Goal: Information Seeking & Learning: Learn about a topic

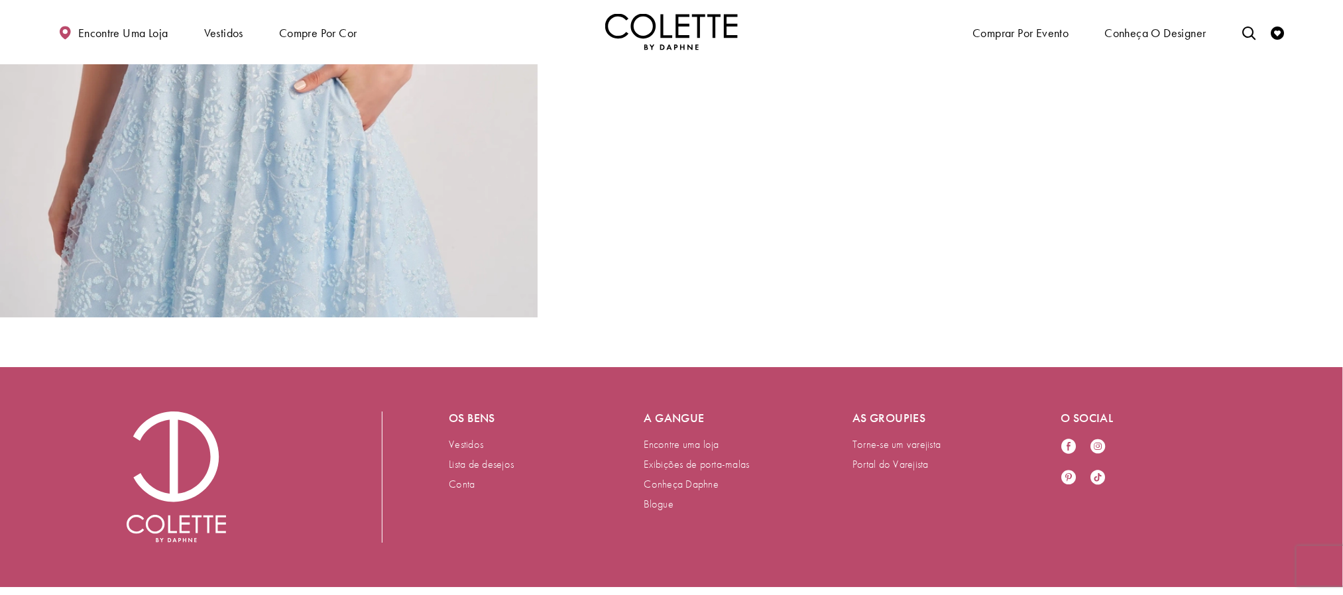
scroll to position [1844, 0]
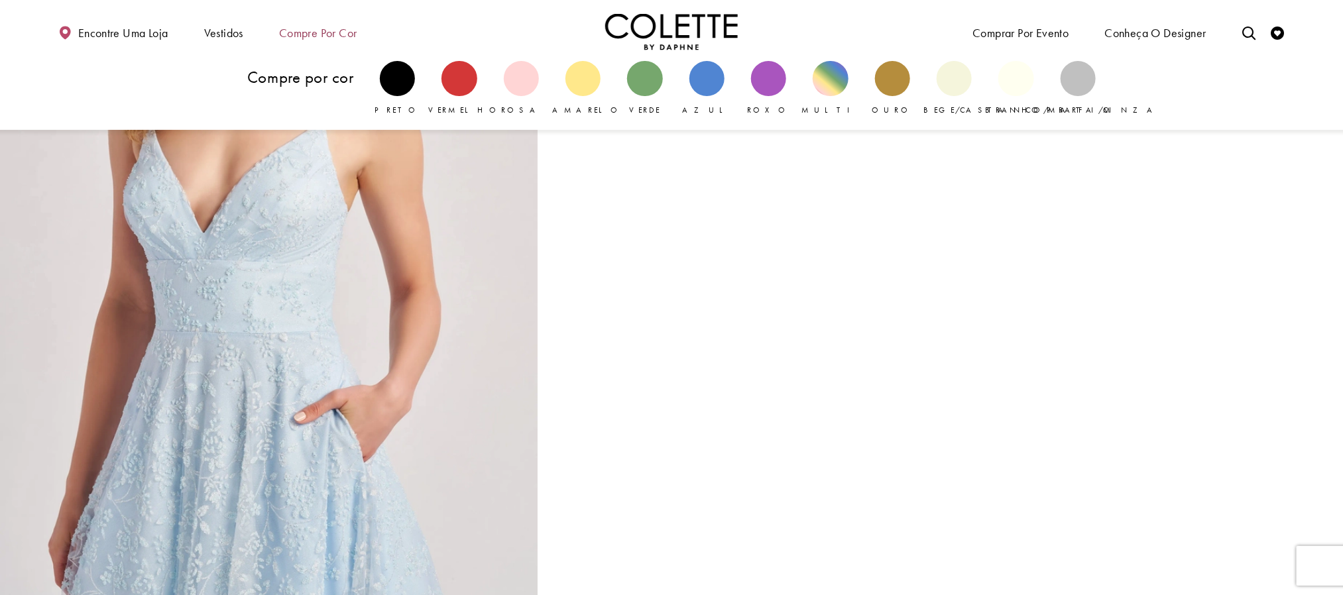
click at [305, 30] on font "Compre por cor" at bounding box center [318, 32] width 78 height 15
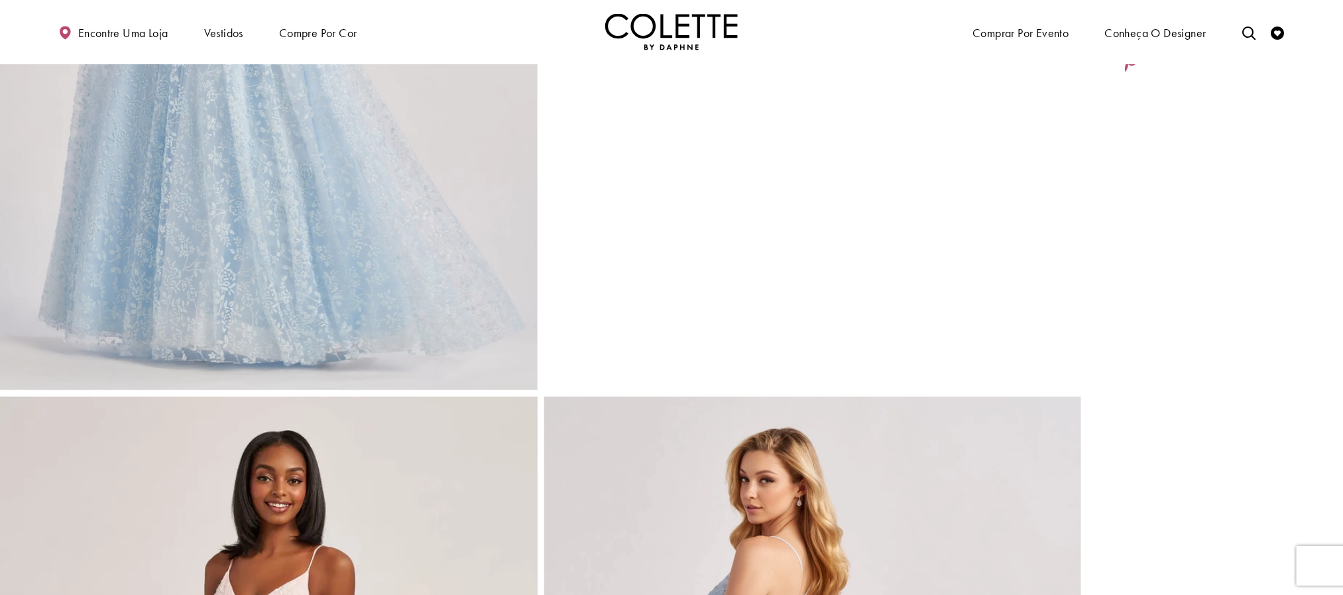
scroll to position [0, 0]
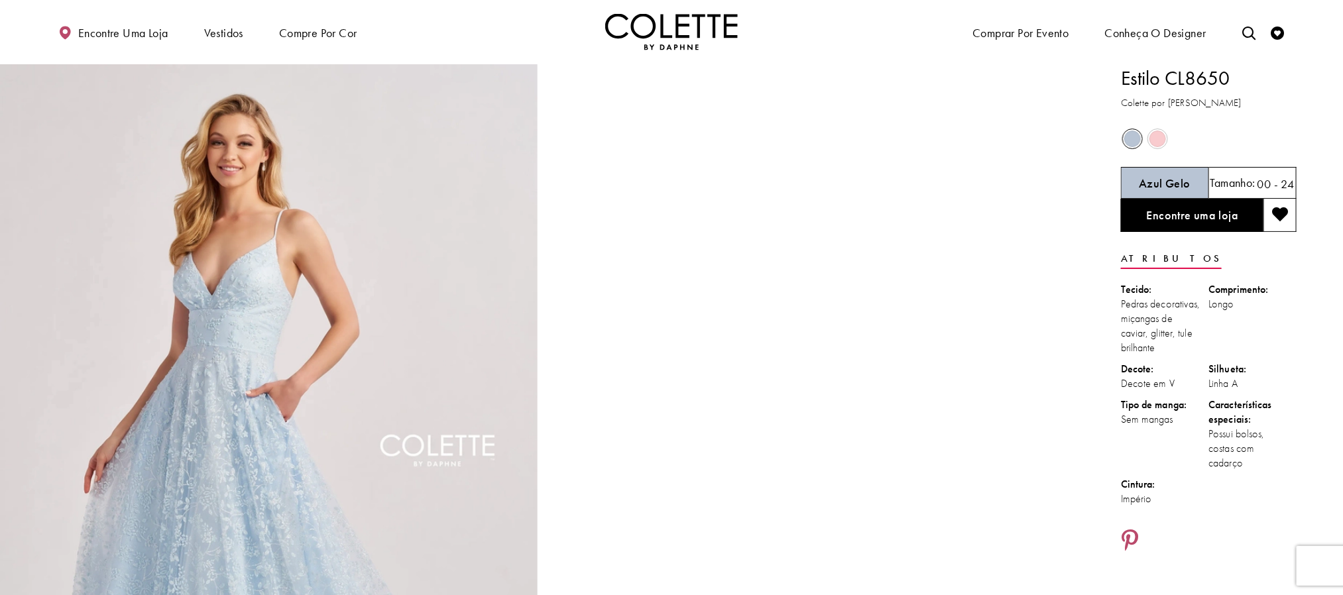
click at [524, 44] on ul "Encontre uma loja Vestidos Vestidos Ocasião FAVORITOS DO DAF VESTIDOS DE NOITE" at bounding box center [357, 32] width 630 height 38
click at [677, 38] on img "Visite a página inicial" at bounding box center [671, 32] width 133 height 36
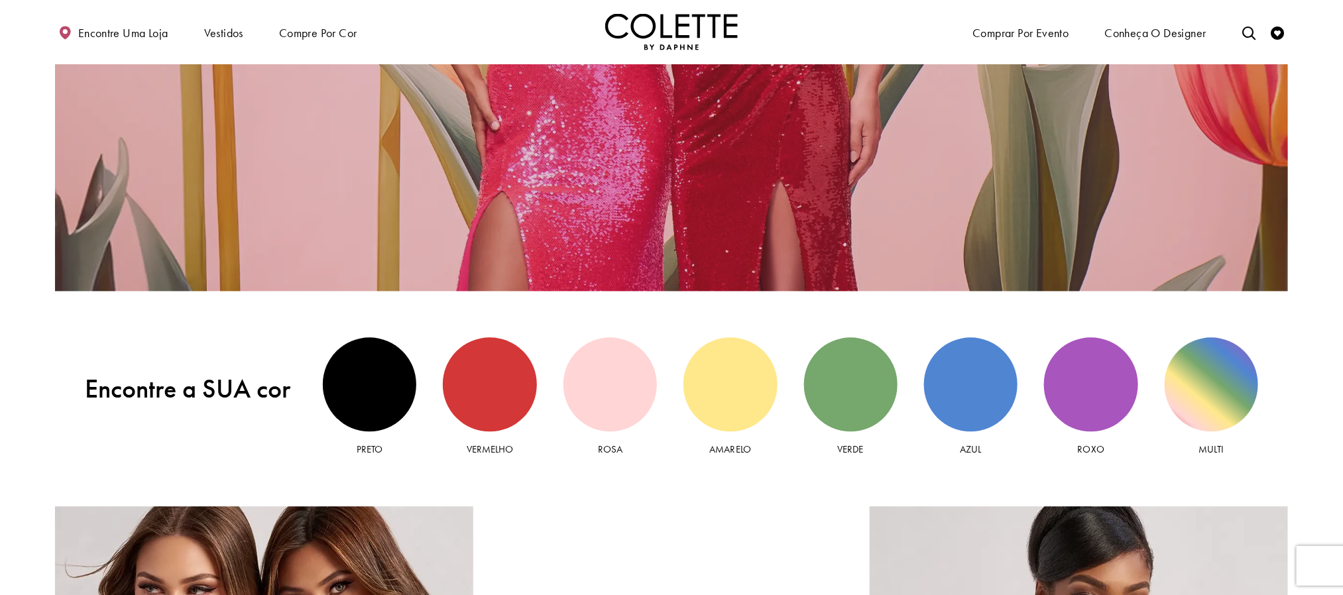
scroll to position [1490, 0]
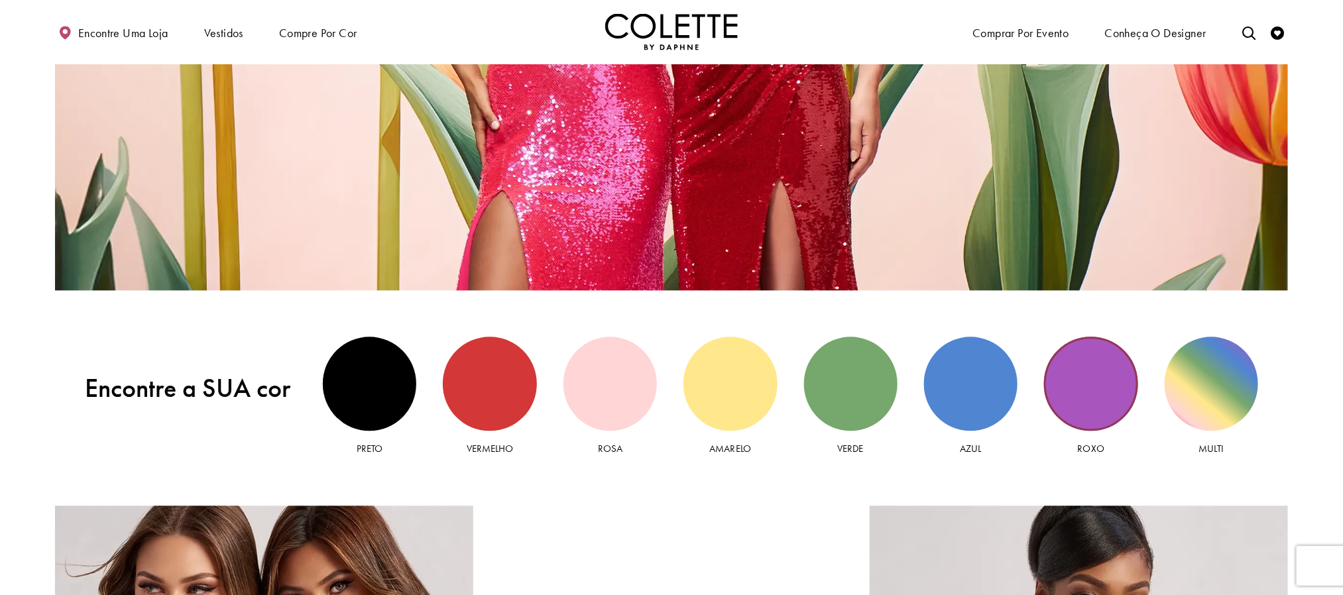
click at [1089, 392] on div "Vista roxa" at bounding box center [1090, 383] width 93 height 93
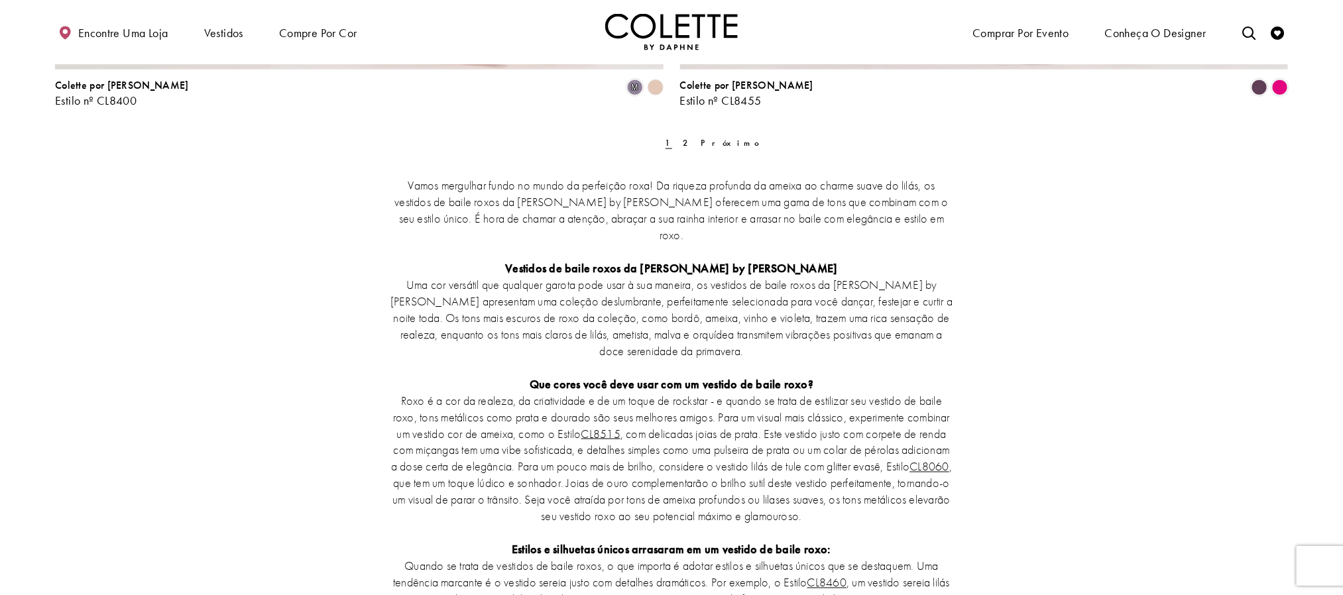
scroll to position [3381, 0]
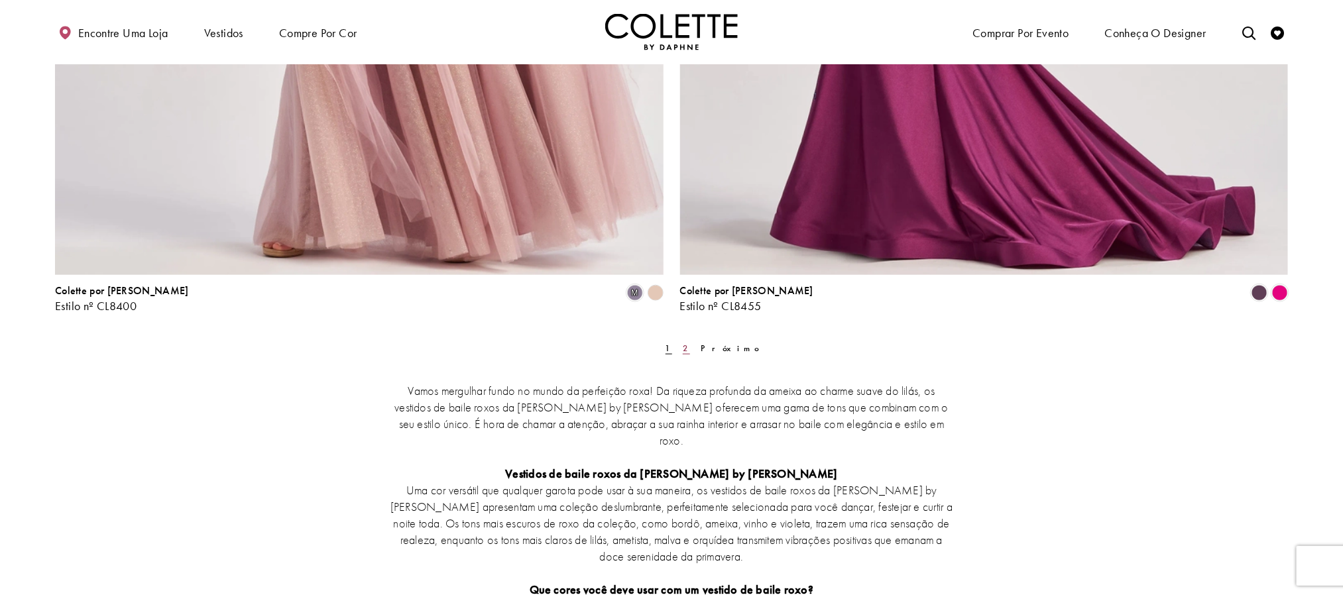
click at [679, 341] on link "2" at bounding box center [686, 348] width 15 height 19
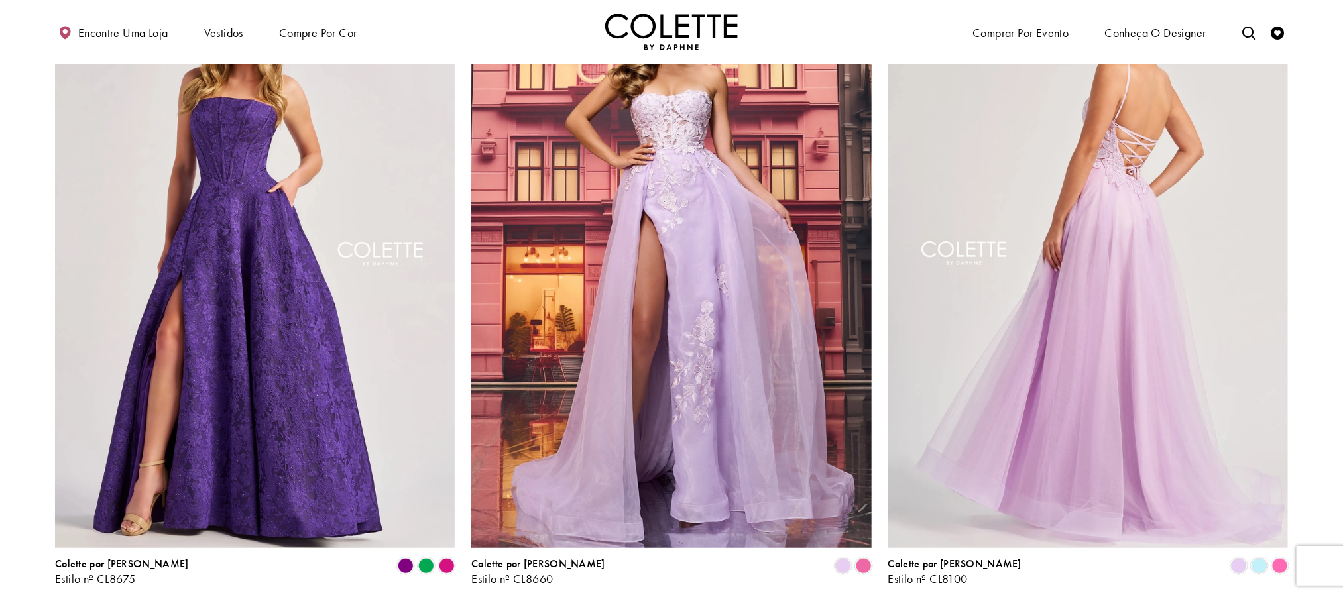
scroll to position [270, 0]
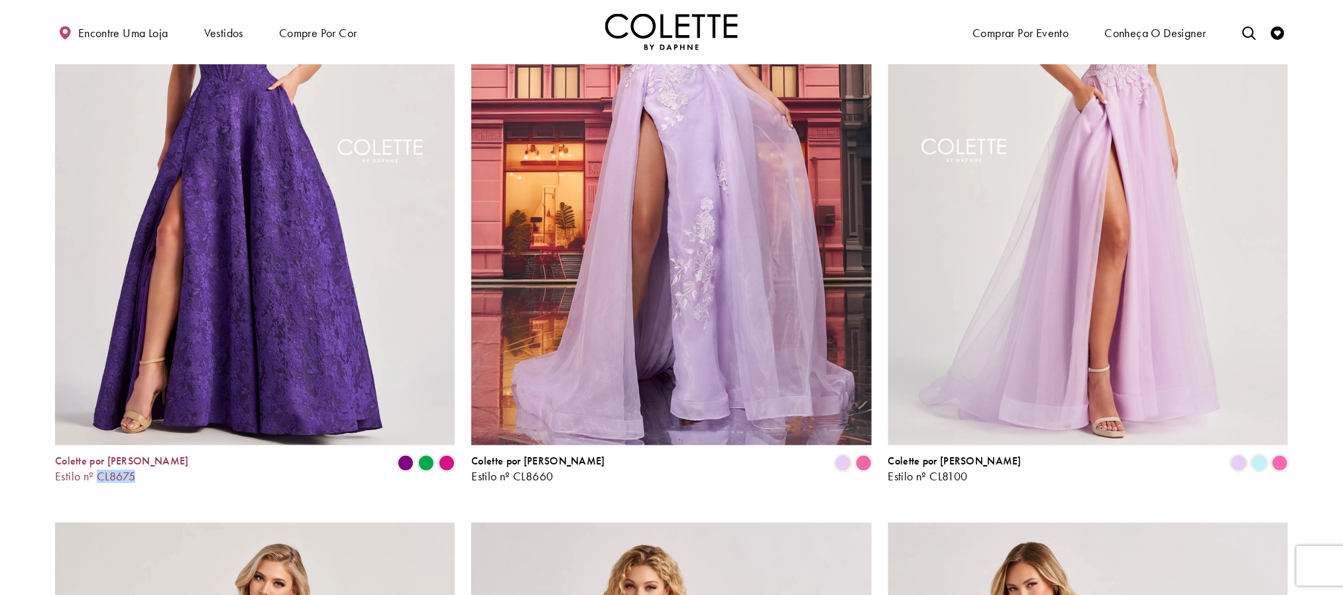
drag, startPoint x: 145, startPoint y: 478, endPoint x: 97, endPoint y: 476, distance: 47.8
click at [97, 476] on div "Colette por Daphne Estilo nº CL8675 Pular lista de cores #7cf4de0e94 para o fin…" at bounding box center [255, 469] width 400 height 28
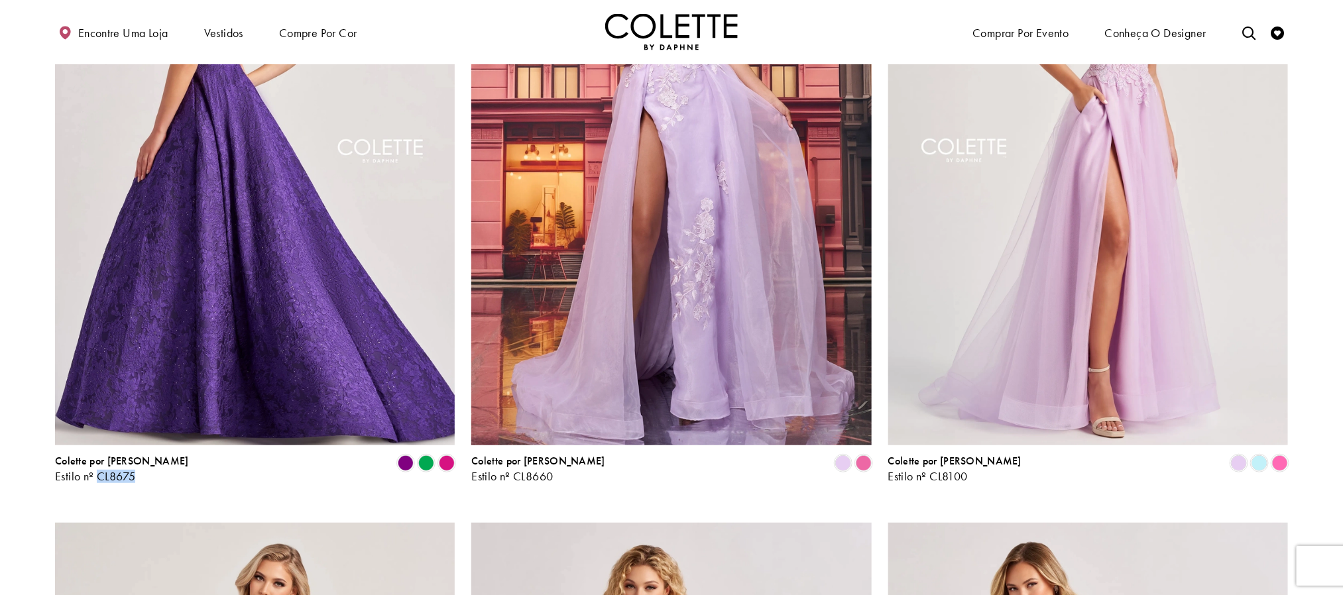
copy font "CL8675"
click at [289, 257] on img "Visite Colette by Daphne Estilo No. CL8675 Página" at bounding box center [255, 154] width 400 height 582
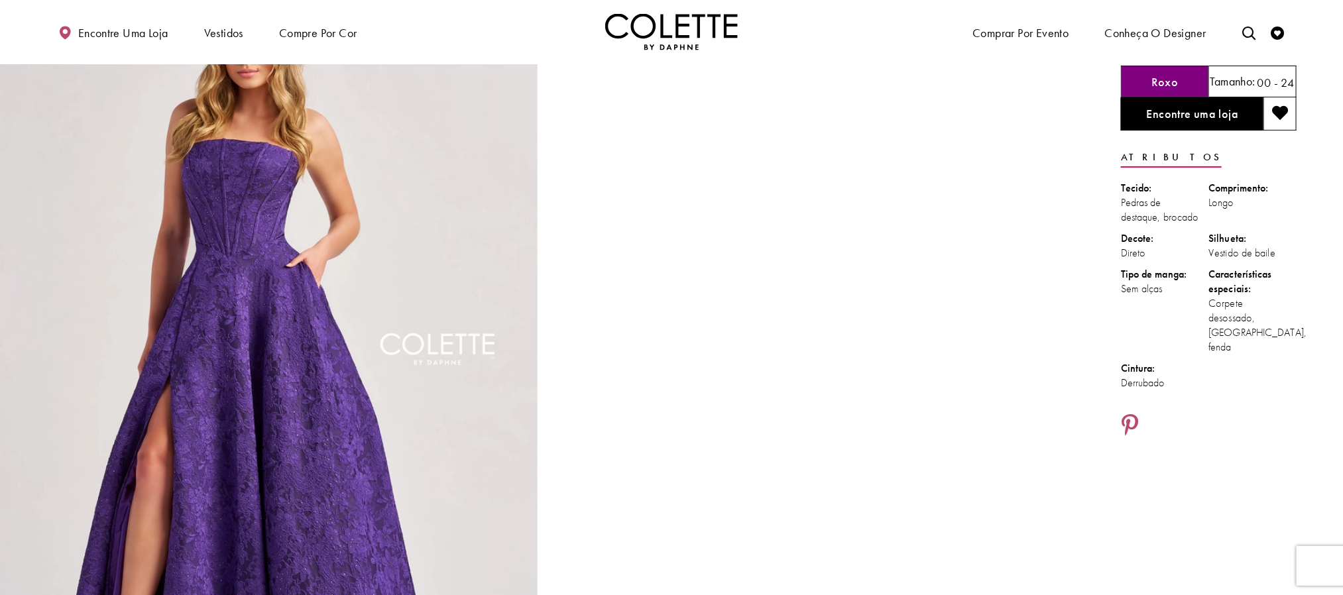
scroll to position [199, 0]
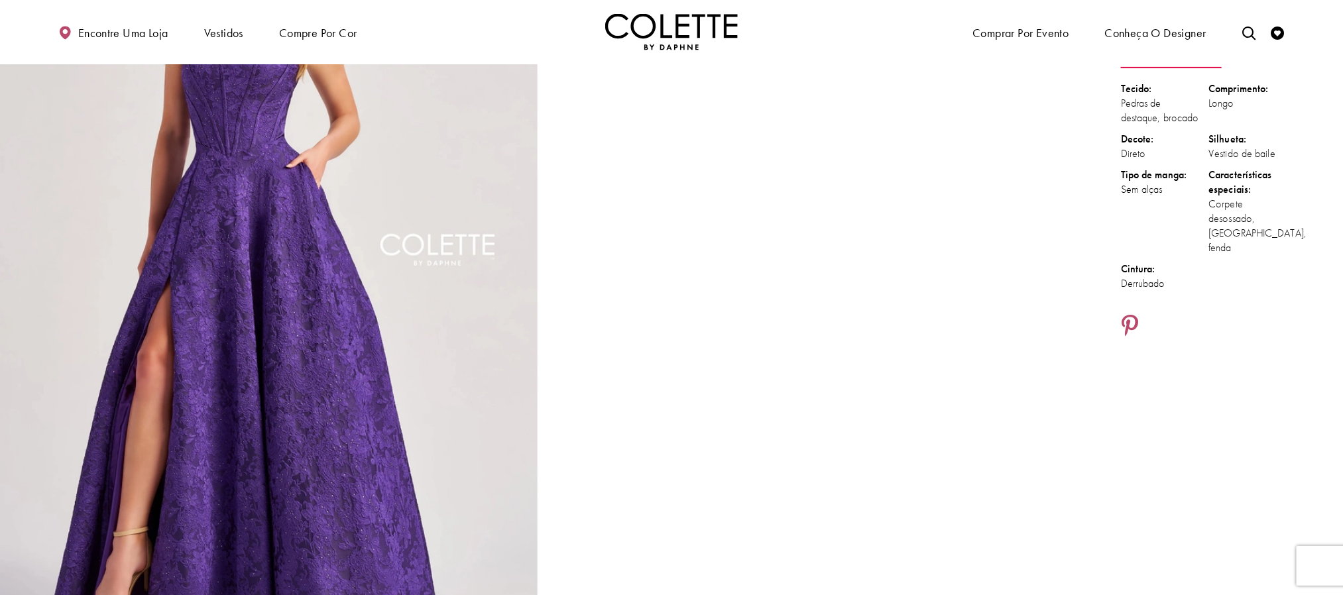
click at [231, 323] on img "Tamanho real Estilo CL8675 Colette por Daphne #0 padrão Imagem vertical frontal…" at bounding box center [269, 266] width 538 height 806
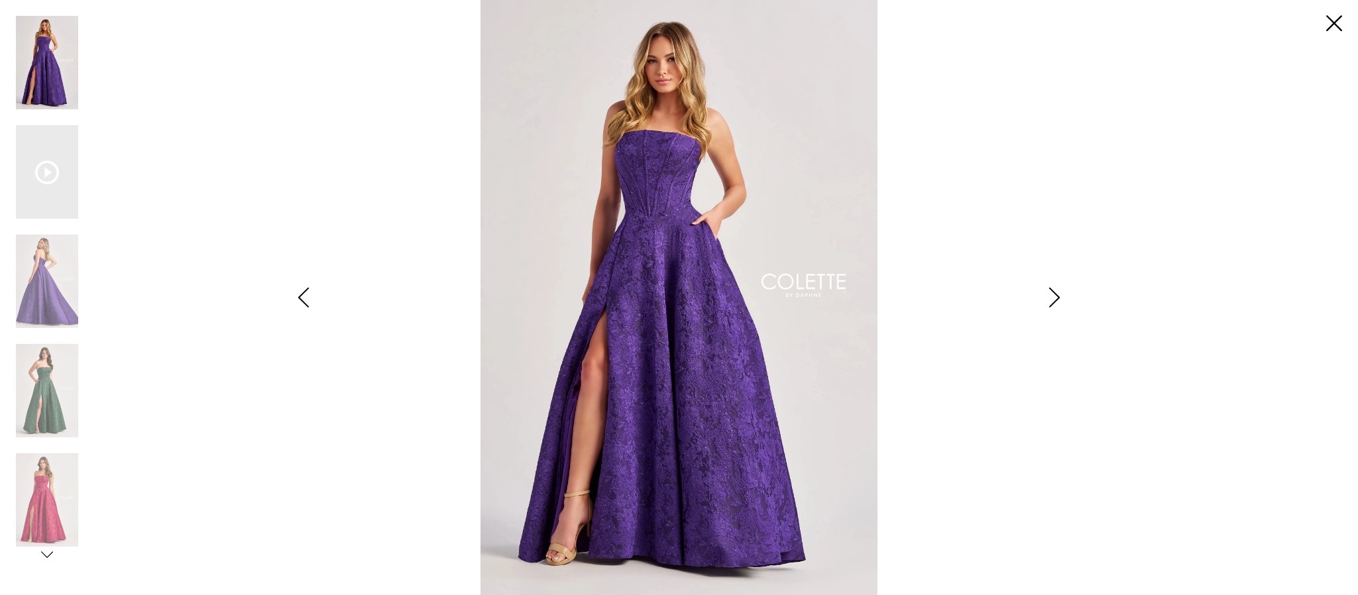
click at [687, 373] on img "Scroll List" at bounding box center [679, 297] width 718 height 595
click at [36, 426] on img "Scroll List" at bounding box center [47, 390] width 62 height 93
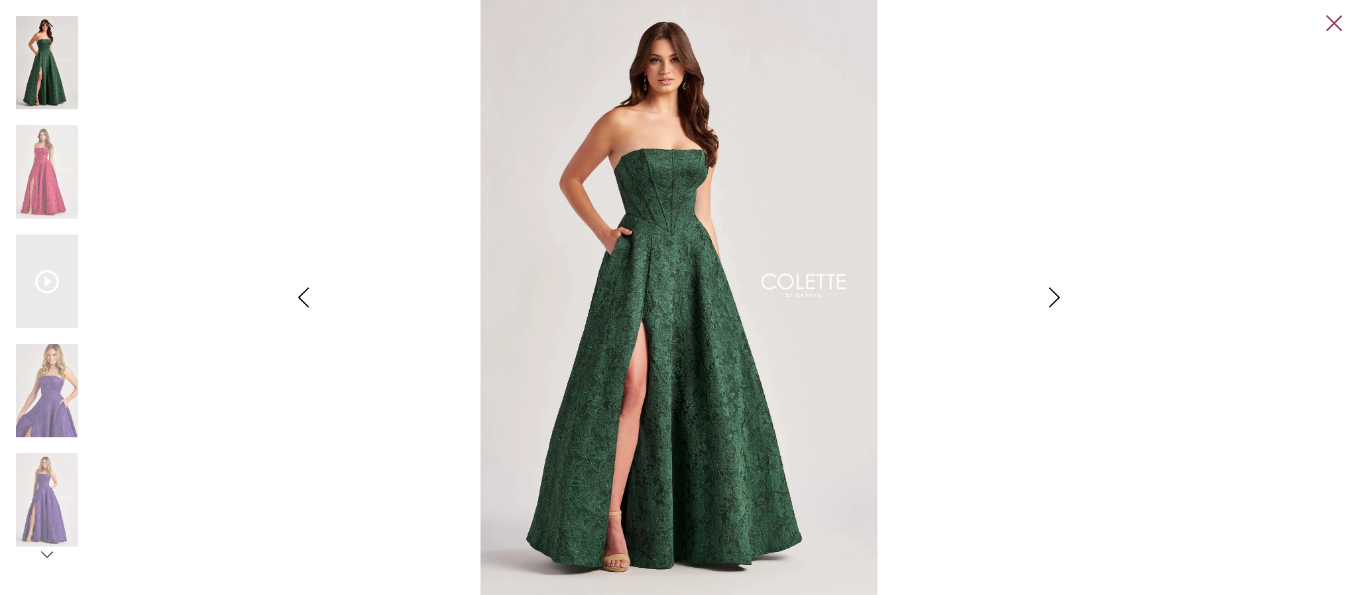
click at [1329, 26] on link "Close" at bounding box center [1335, 24] width 16 height 16
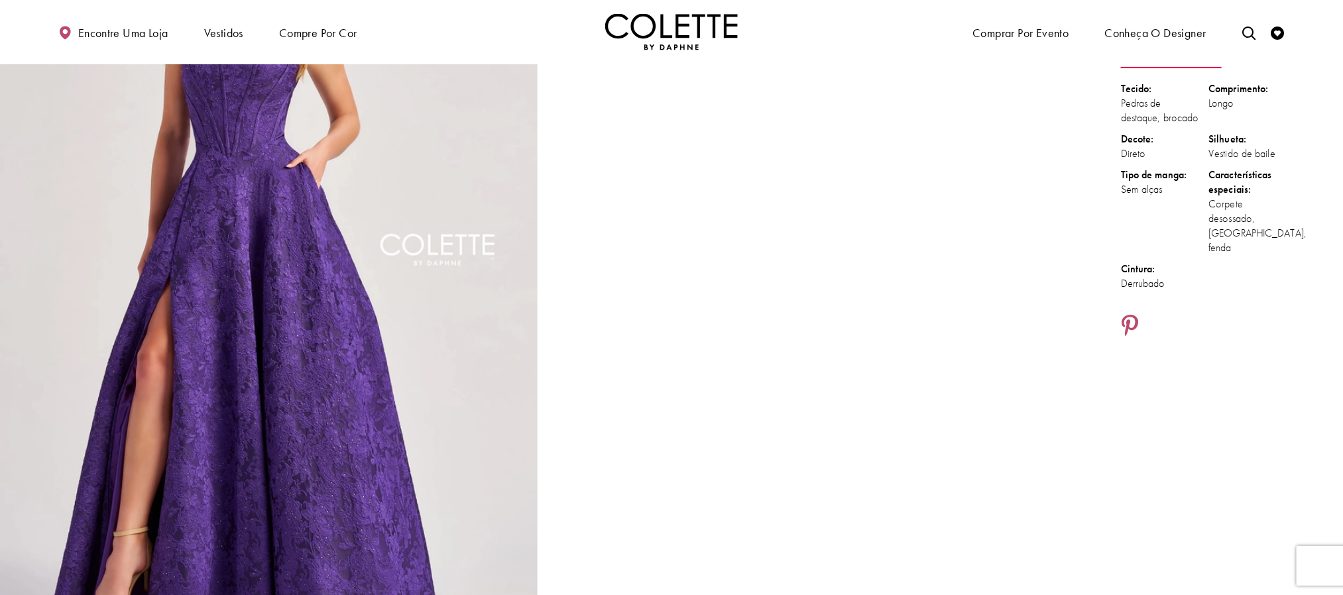
scroll to position [99, 0]
